Goal: Contribute content: Contribute content

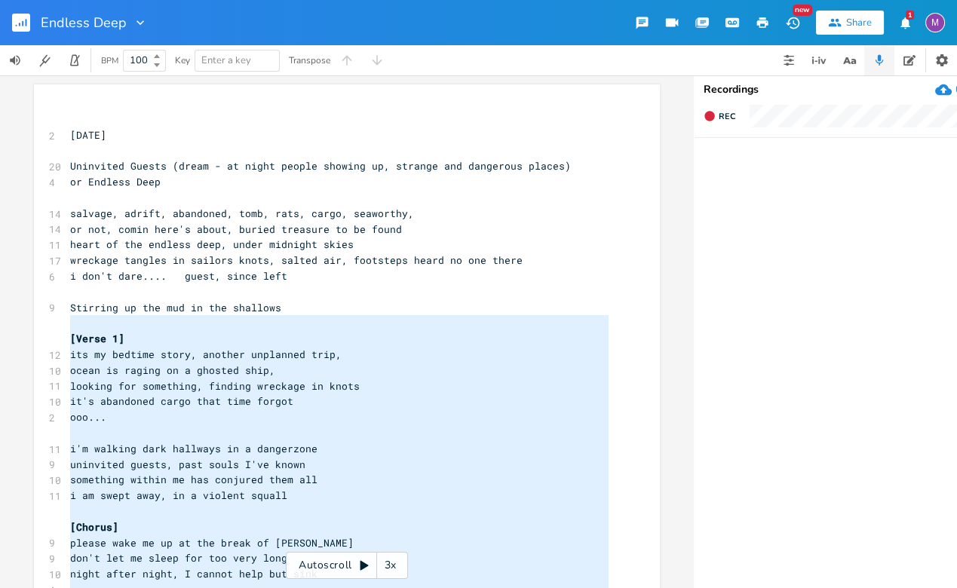
scroll to position [0, 8]
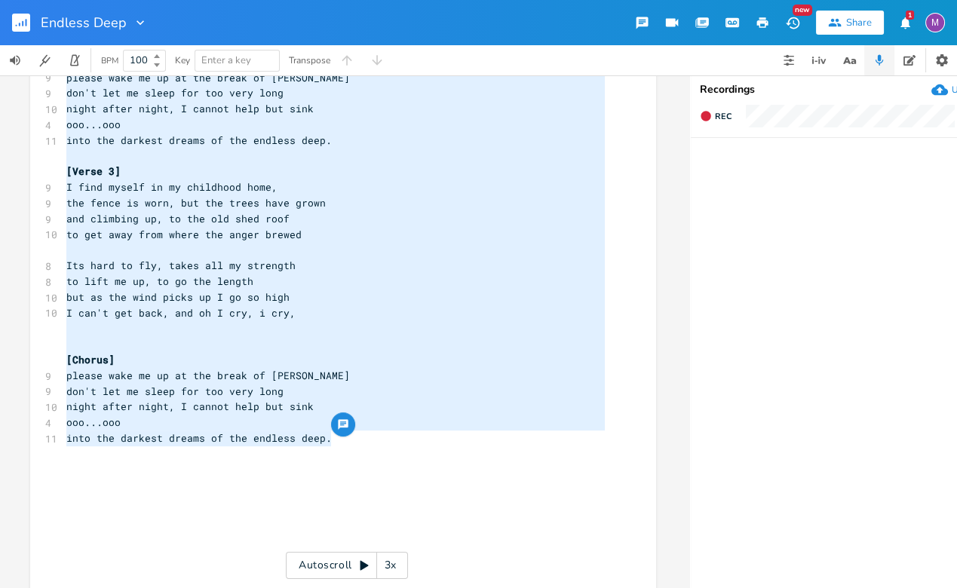
click at [434, 483] on pre "​" at bounding box center [335, 485] width 545 height 16
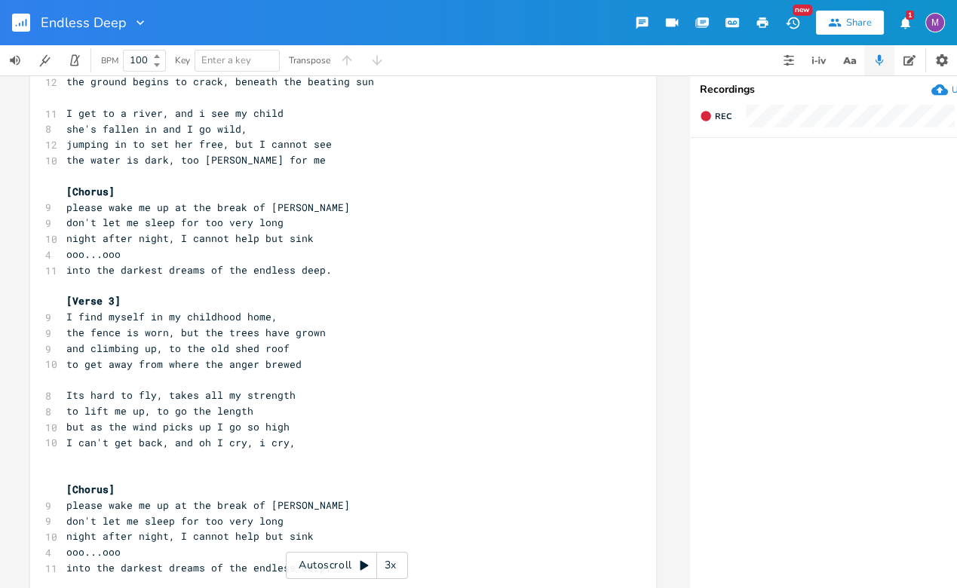
scroll to position [622, 0]
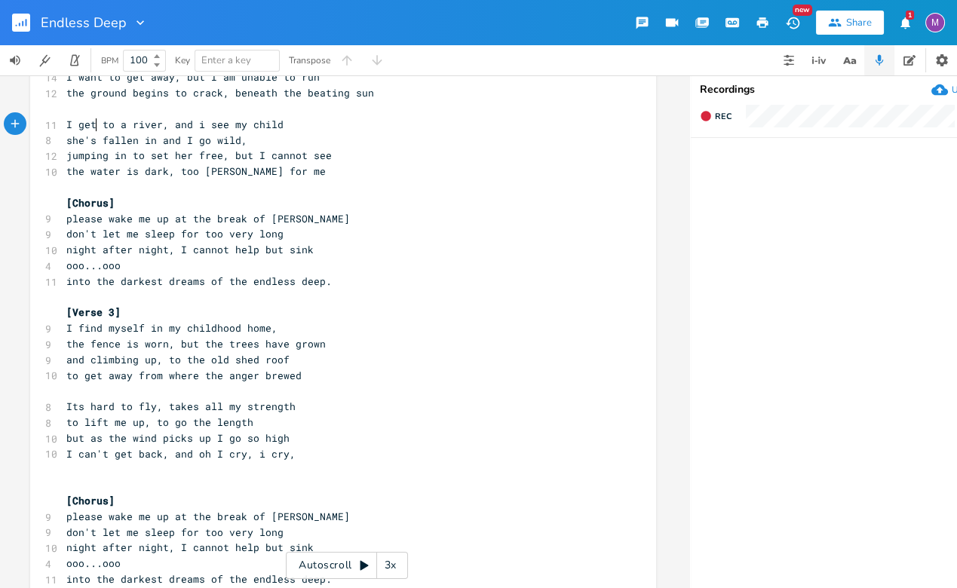
click at [92, 126] on span "I get to a river, and i see my child" at bounding box center [174, 125] width 217 height 14
type textarea "make it"
click at [293, 378] on pre "to get away from where the anger brewed" at bounding box center [335, 376] width 545 height 16
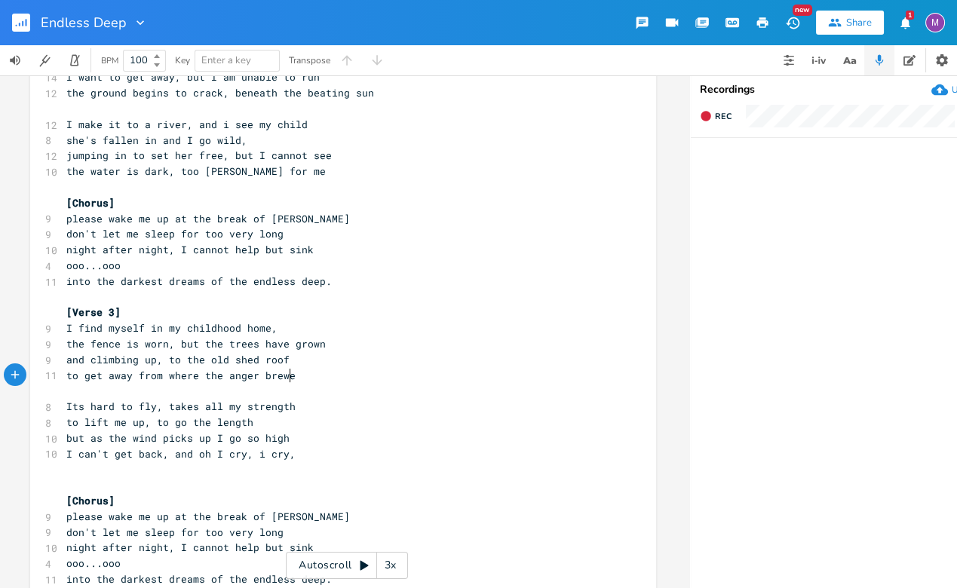
type textarea "s"
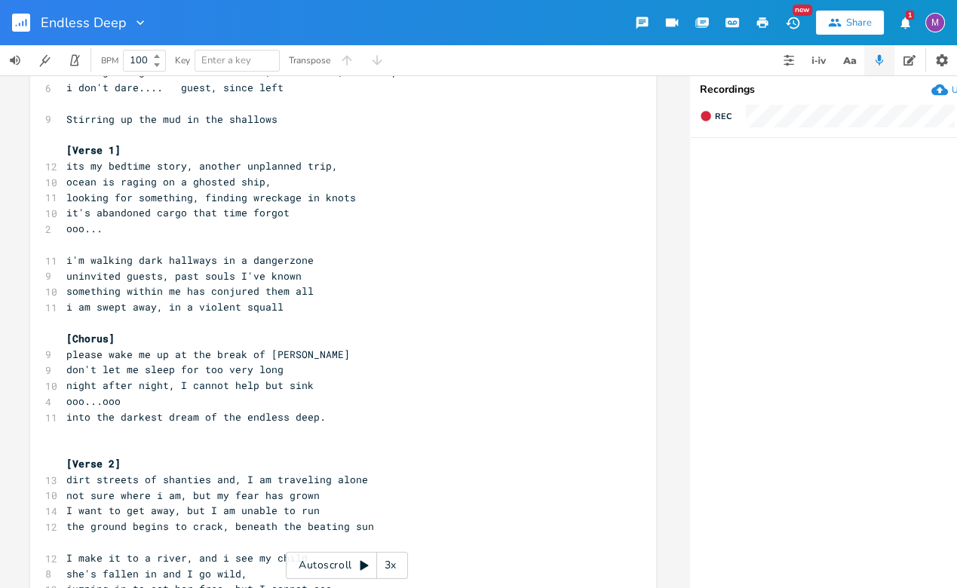
scroll to position [0, 0]
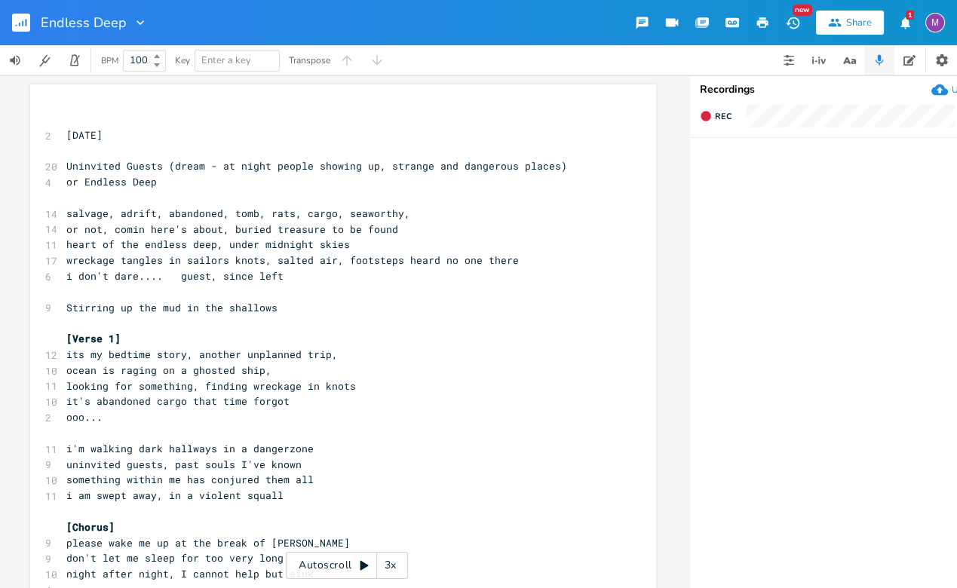
click at [210, 401] on span "it's abandoned cargo that time forgot" at bounding box center [177, 402] width 223 height 14
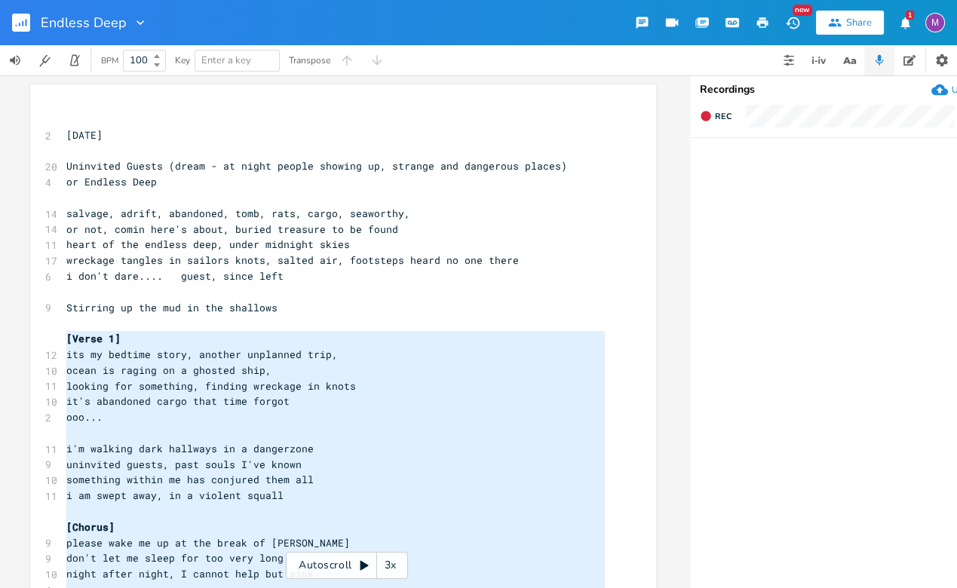
drag, startPoint x: 342, startPoint y: 375, endPoint x: 40, endPoint y: 336, distance: 304.3
type textarea "[Verse 1] its my bedtime story, another unplanned trip, ocean is raging on a gh…"
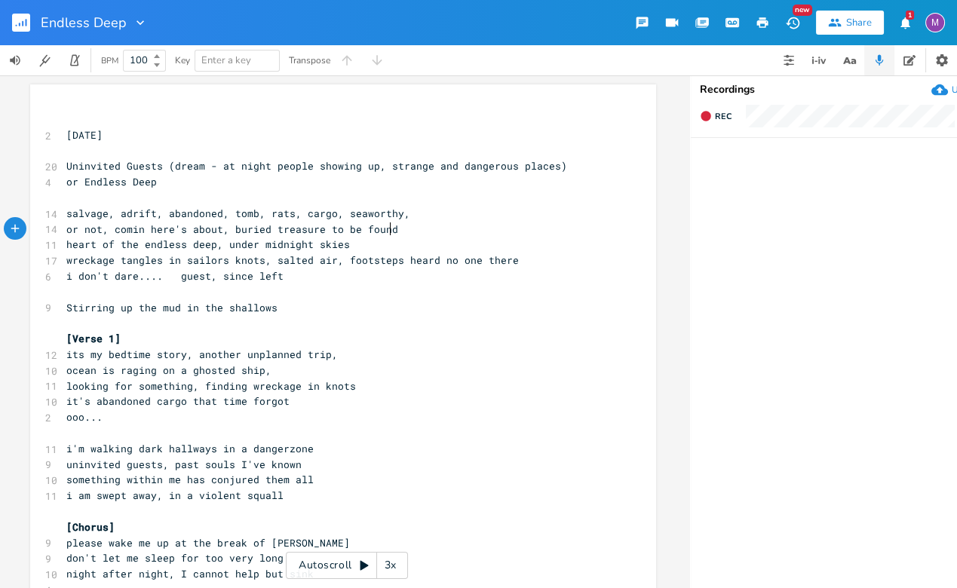
click at [66, 387] on span "looking for something, finding wreckage in knots" at bounding box center [211, 386] width 290 height 14
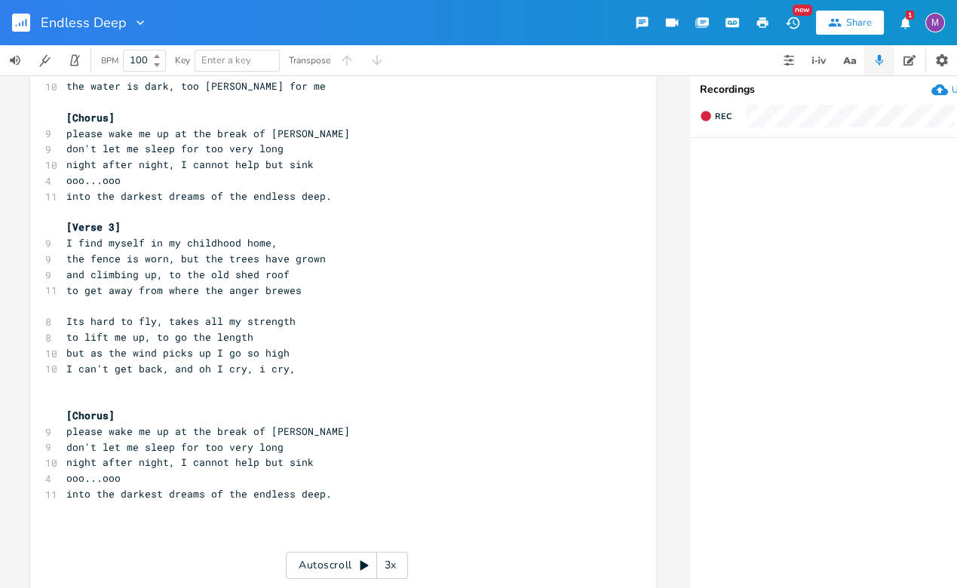
scroll to position [712, 0]
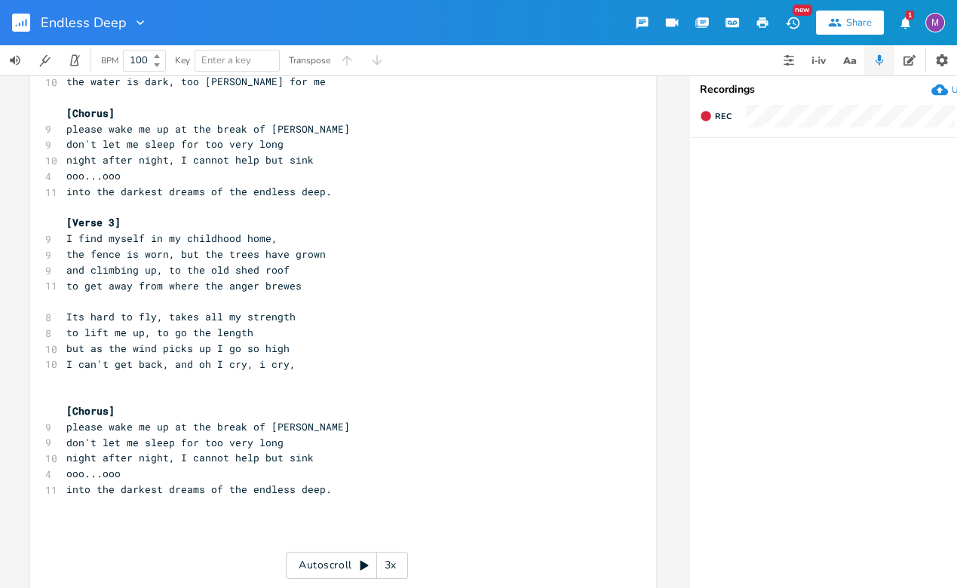
type textarea "i'm"
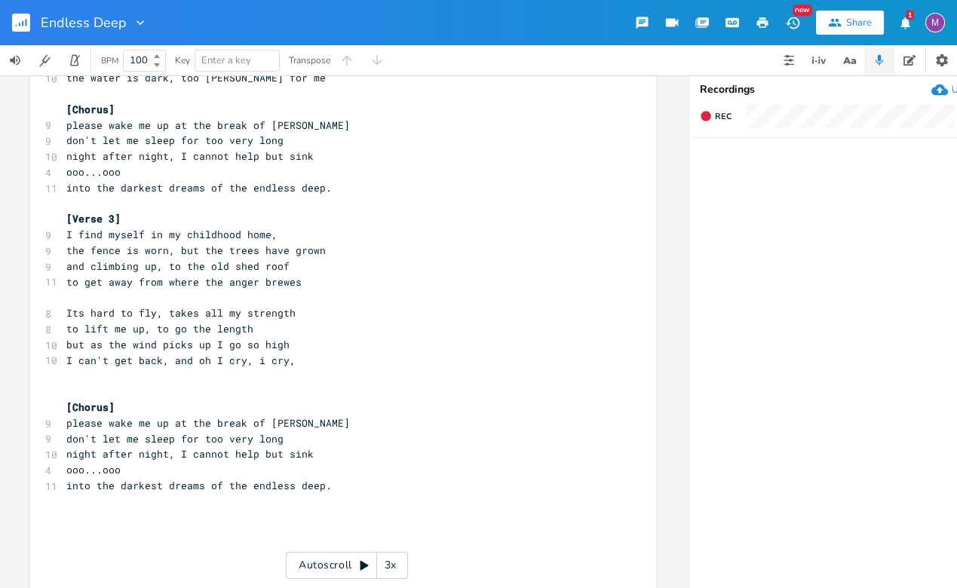
scroll to position [708, 0]
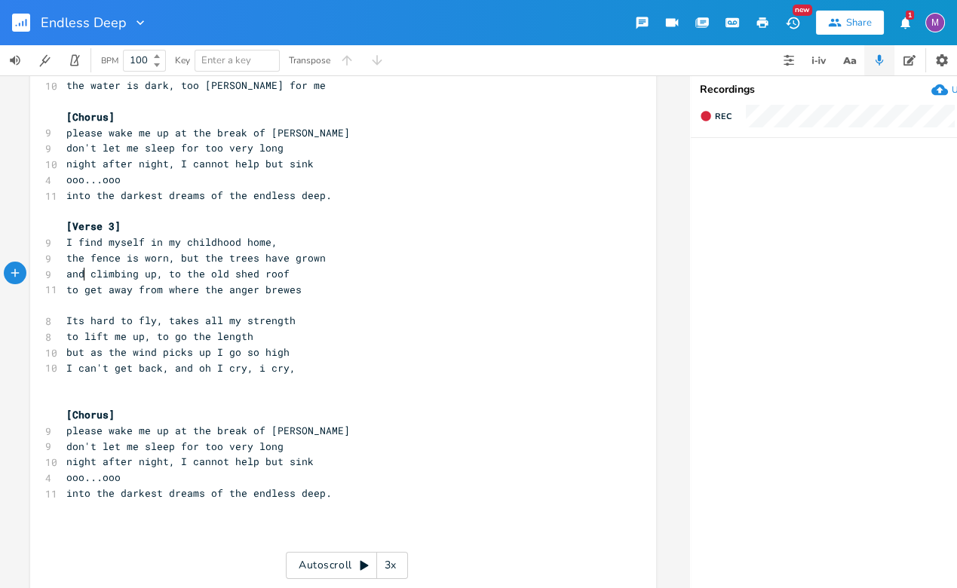
click at [80, 272] on span "and climbing up, to the old shed roof" at bounding box center [177, 274] width 223 height 14
type textarea "I'm"
type textarea "p I go so high I can't get back, and oh I cry, i cry, [Chorus] please wake me u…"
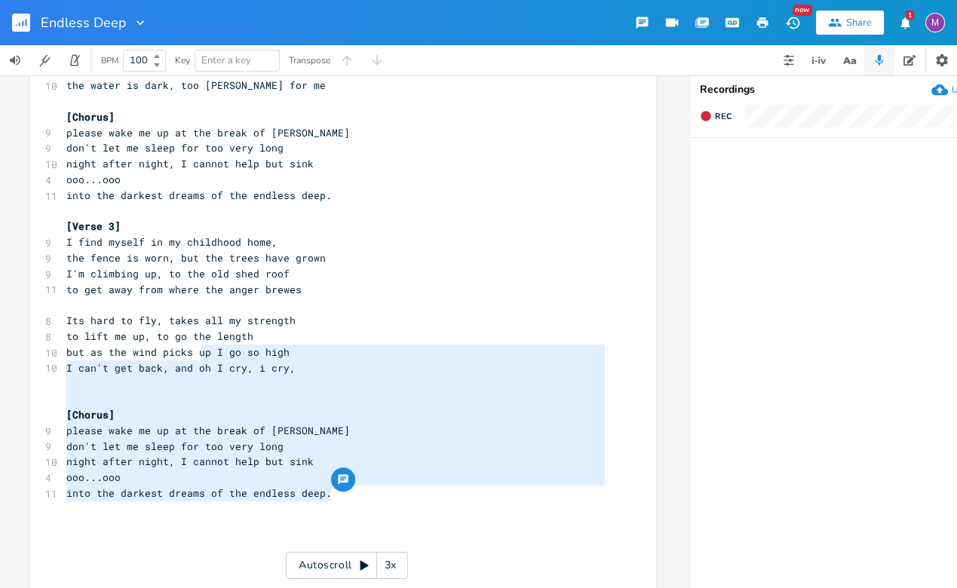
drag, startPoint x: 324, startPoint y: 495, endPoint x: 195, endPoint y: 346, distance: 197.3
click at [195, 346] on div "​ [DATE] ​ 20 Uninvited Guests (dream - at night people showing up, strange and…" at bounding box center [335, 219] width 545 height 1632
click at [327, 499] on pre "into the darkest dreams of the endless deep." at bounding box center [335, 494] width 545 height 16
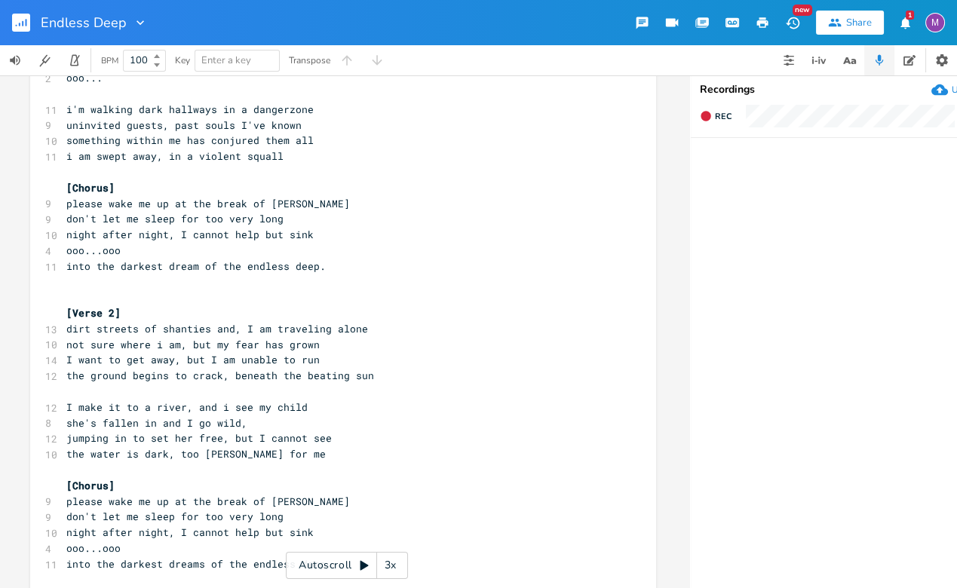
scroll to position [338, 0]
click at [77, 299] on pre "​" at bounding box center [335, 299] width 545 height 16
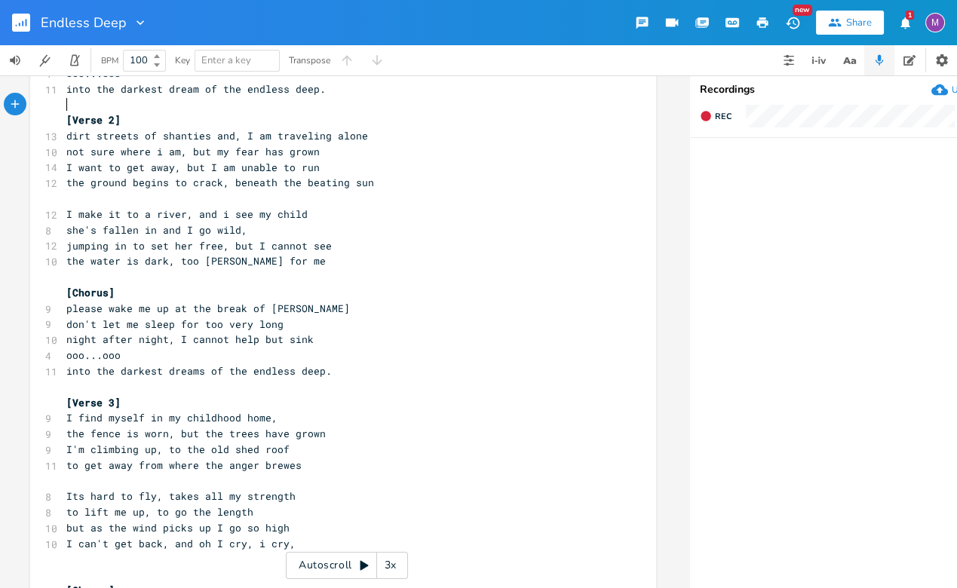
scroll to position [517, 0]
click at [330, 375] on pre "into the darkest dreams of the endless deep." at bounding box center [335, 371] width 545 height 16
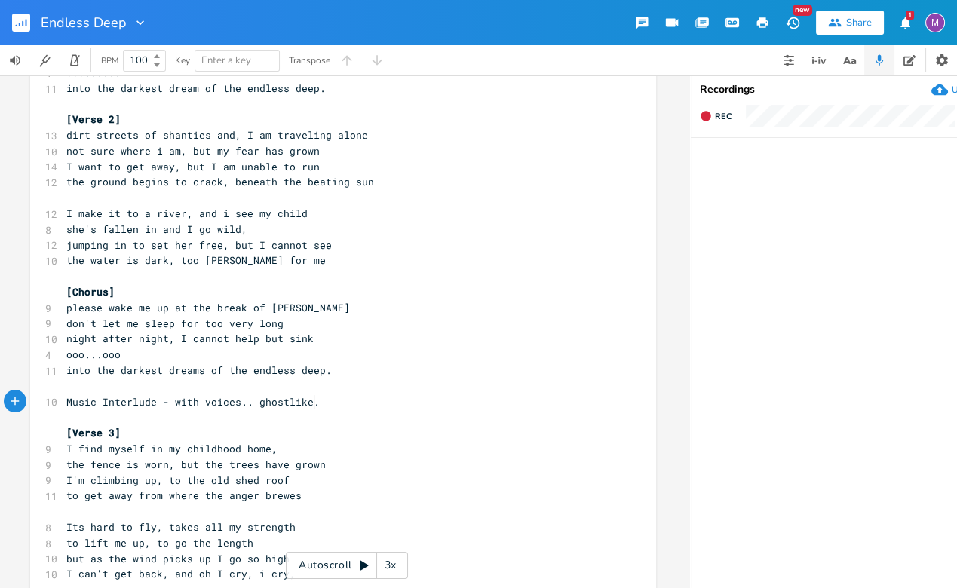
type textarea "Music Interlude - with voices.. ghostlike.."
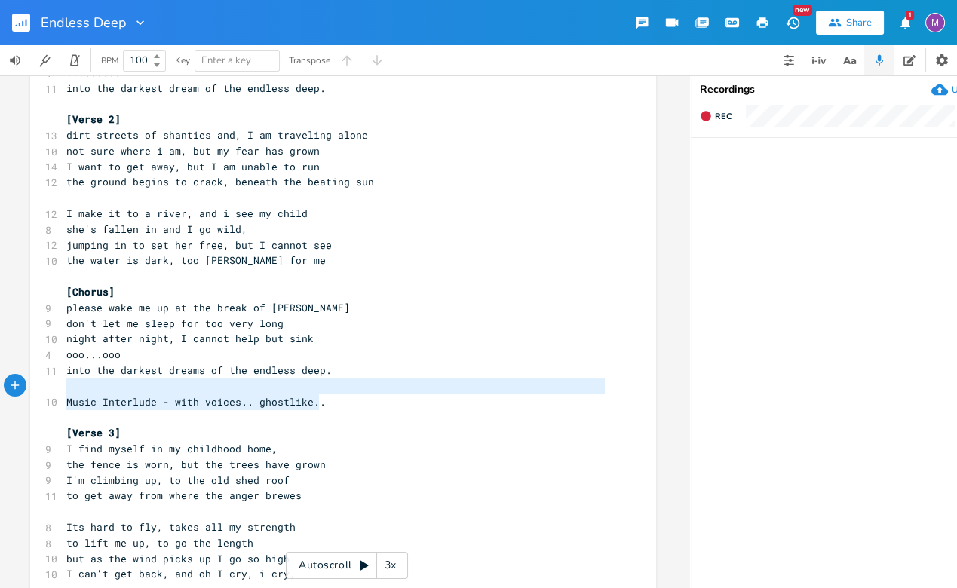
type textarea "Music Interlude - with voices.. ghostlike.."
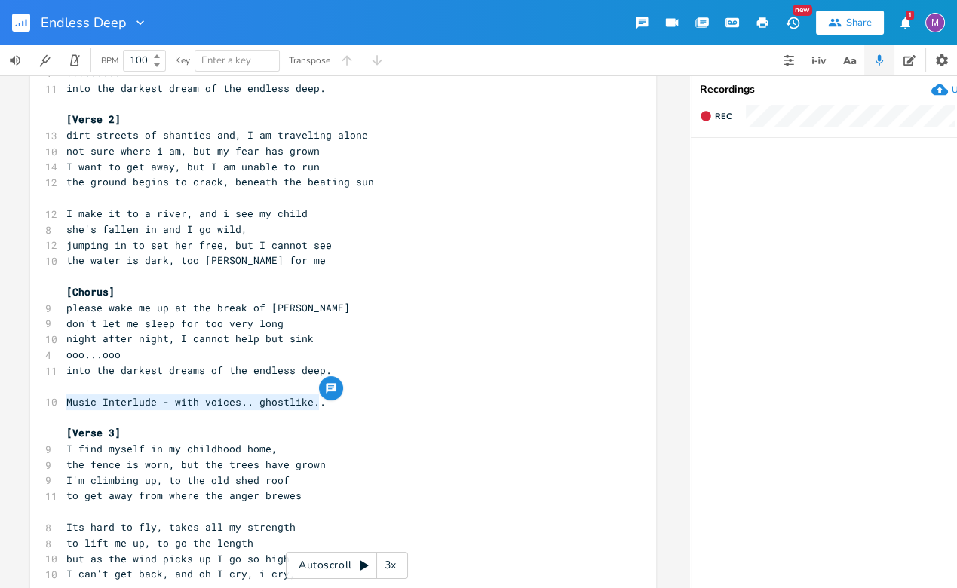
drag, startPoint x: 324, startPoint y: 409, endPoint x: 45, endPoint y: 396, distance: 278.6
click at [63, 396] on div "​ [DATE] ​ 20 Uninvited Guests (dream - at night people showing up, strange and…" at bounding box center [335, 417] width 545 height 1647
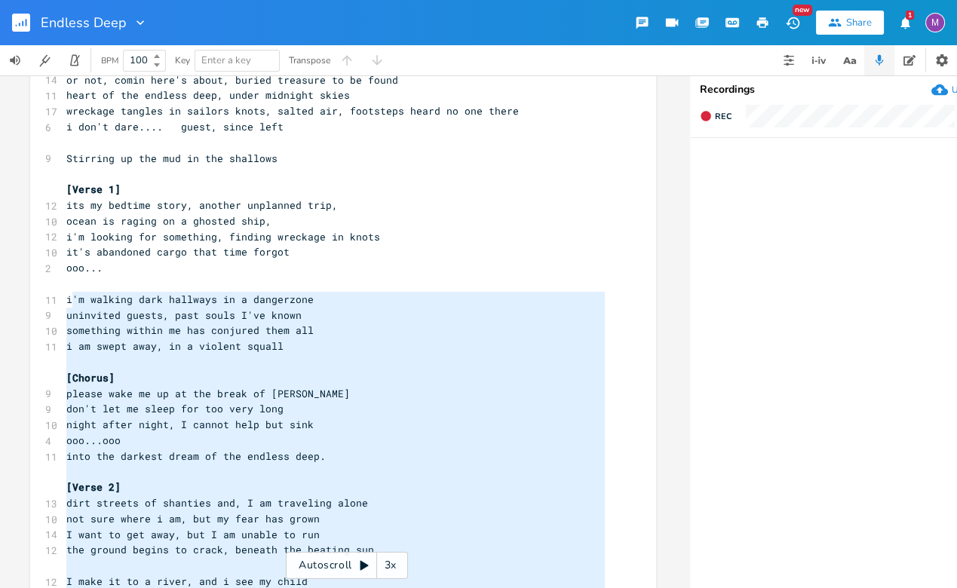
scroll to position [144, 0]
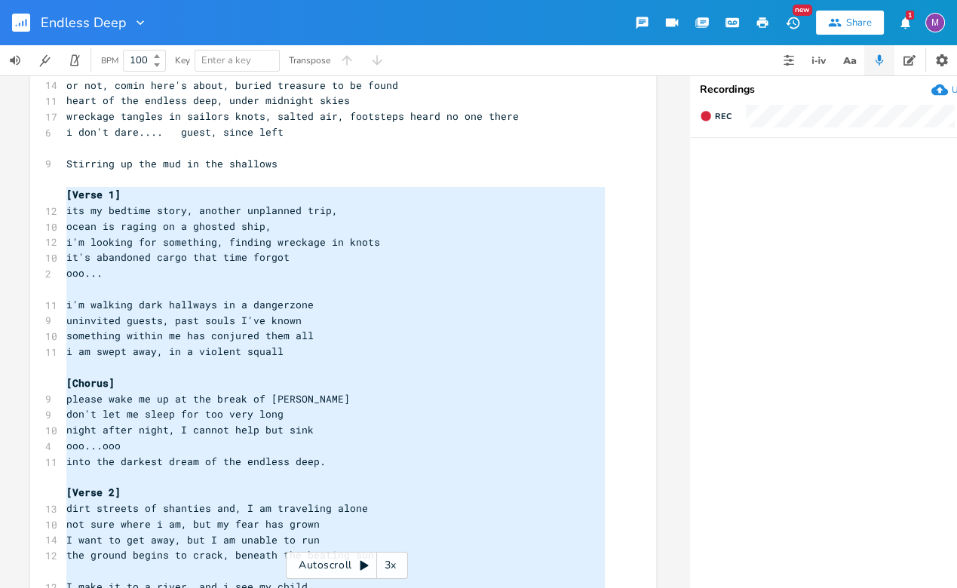
drag, startPoint x: 368, startPoint y: 474, endPoint x: 44, endPoint y: 191, distance: 430.9
type textarea "[Verse 1] its my bedtime story, another unplanned trip, ocean is raging on a gh…"
click at [382, 490] on pre "[Verse 2]" at bounding box center [335, 493] width 545 height 16
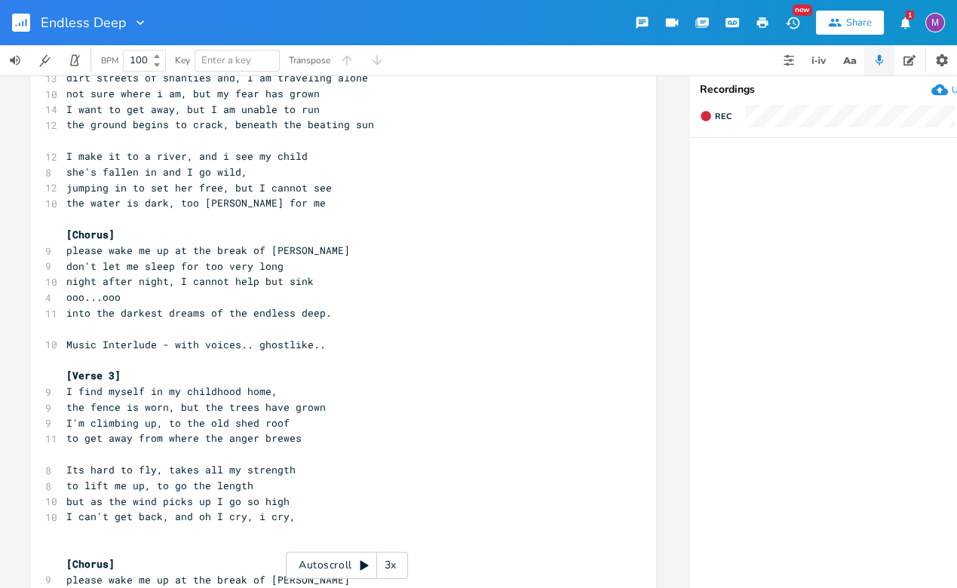
scroll to position [579, 0]
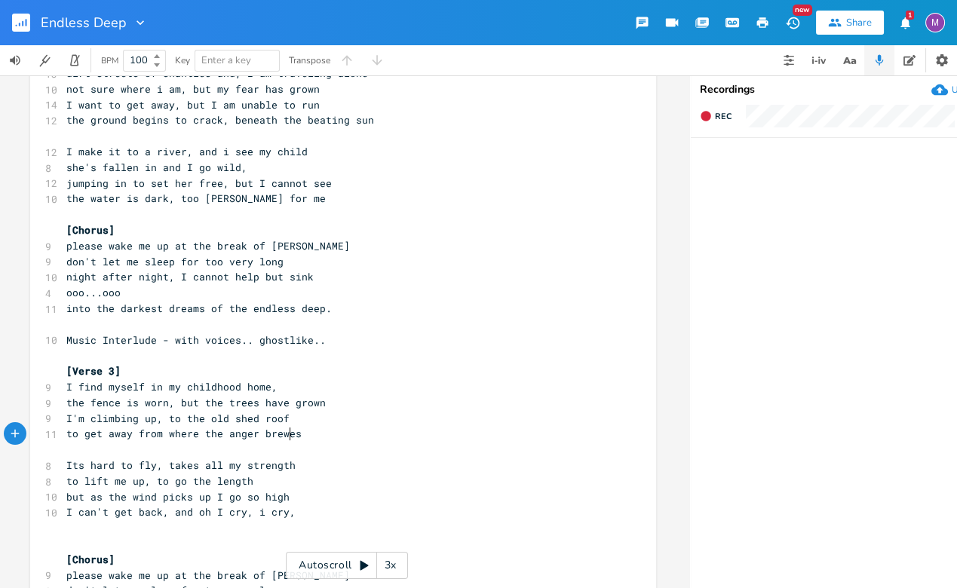
click at [286, 431] on span "to get away from where the anger brewes" at bounding box center [183, 434] width 235 height 14
click at [75, 468] on span "Its hard to fly, takes all my strength" at bounding box center [180, 466] width 229 height 14
type textarea "'"
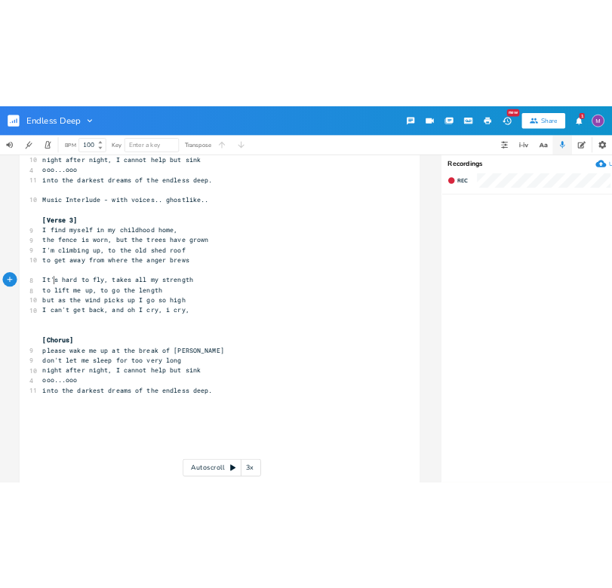
scroll to position [778, 0]
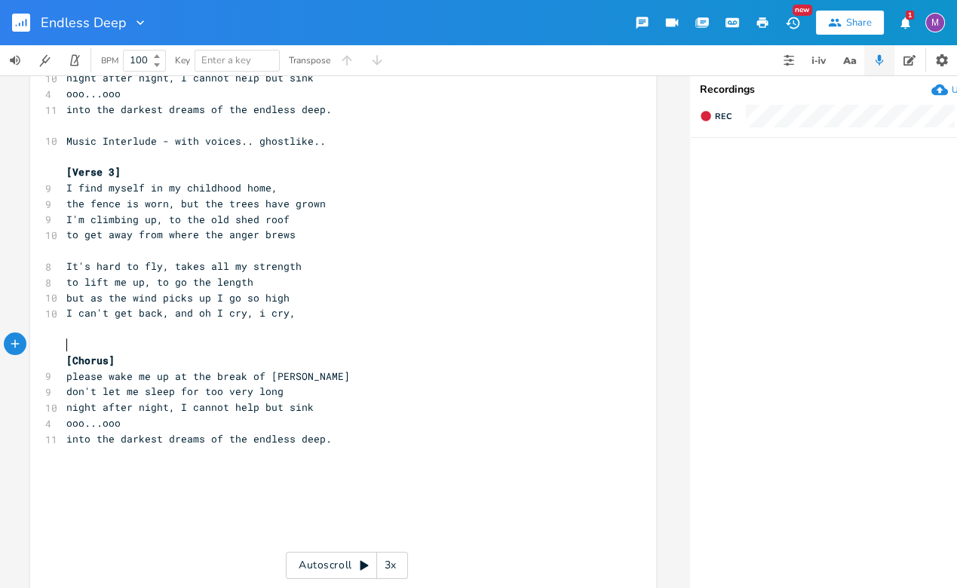
click at [80, 344] on pre "​" at bounding box center [335, 345] width 545 height 16
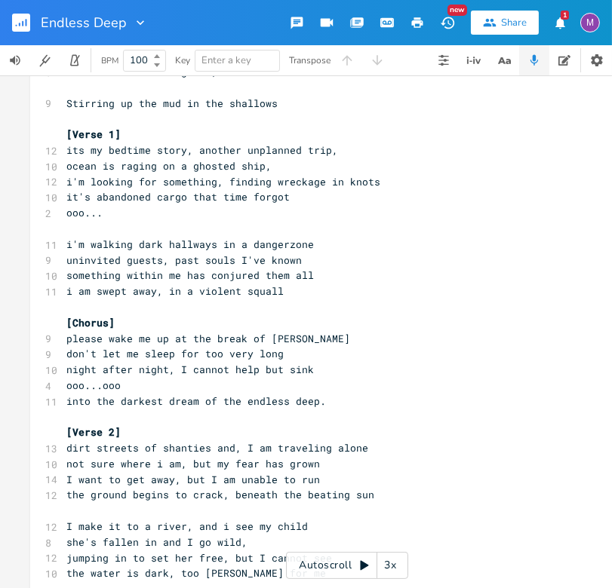
scroll to position [574, 0]
